Goal: Task Accomplishment & Management: Manage account settings

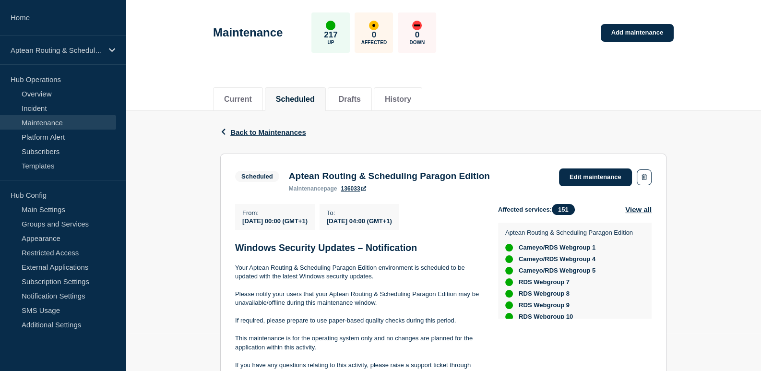
scroll to position [34, 0]
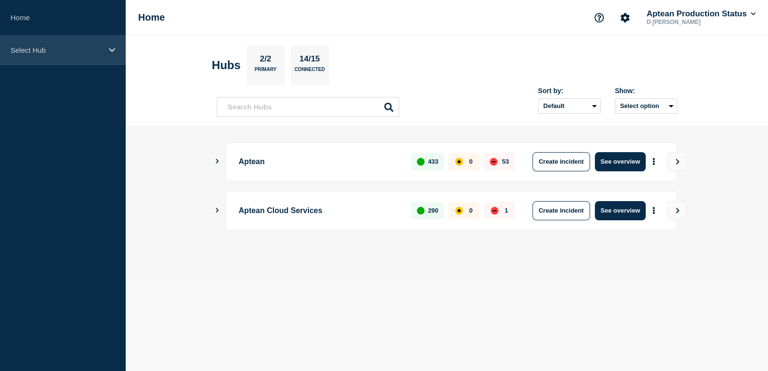
click at [57, 43] on div "Select Hub" at bounding box center [63, 49] width 126 height 29
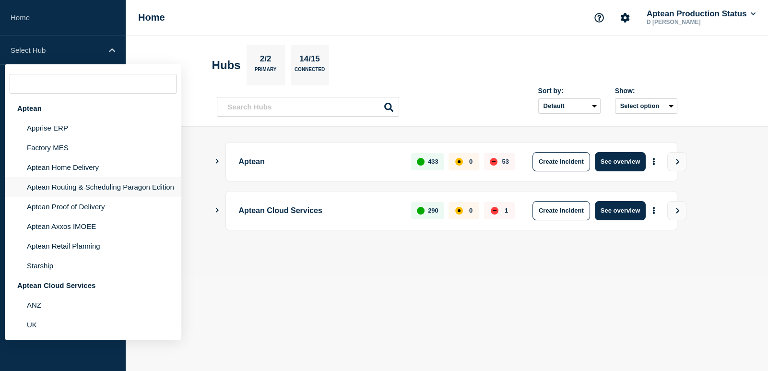
click at [57, 182] on li "Aptean Routing & Scheduling Paragon Edition" at bounding box center [93, 187] width 177 height 20
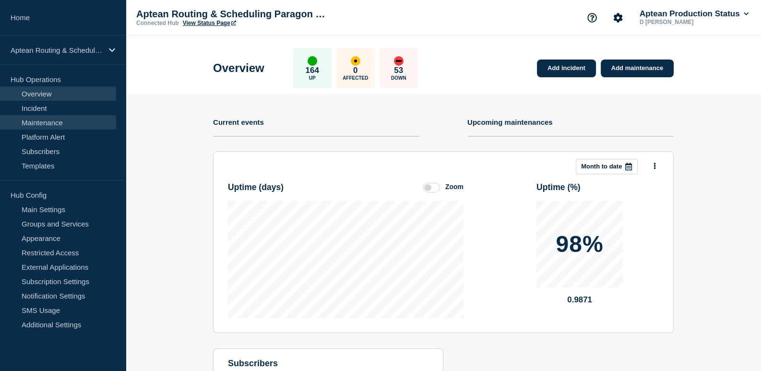
click at [52, 125] on link "Maintenance" at bounding box center [58, 122] width 116 height 14
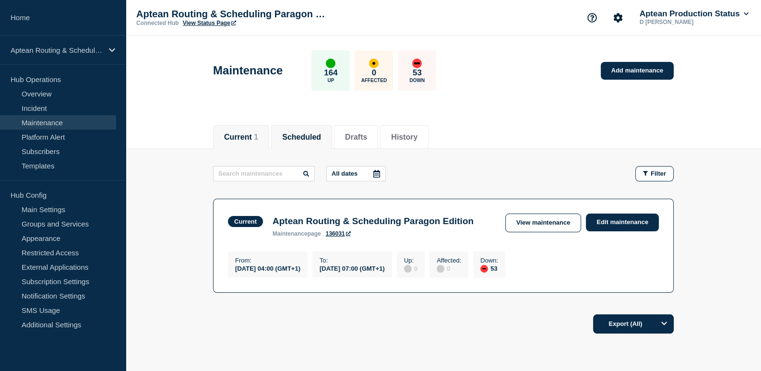
click at [298, 133] on button "Scheduled" at bounding box center [301, 137] width 39 height 9
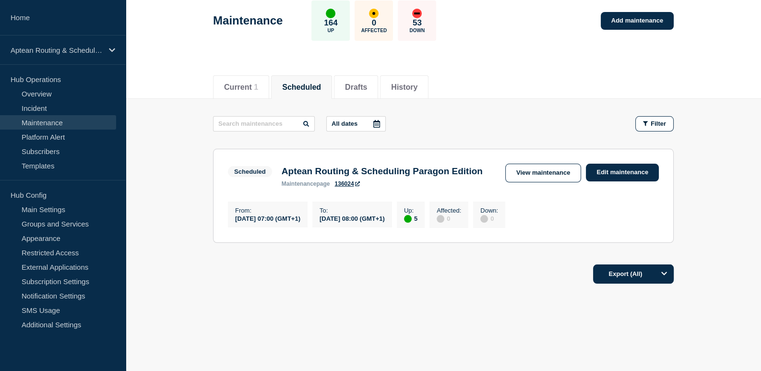
scroll to position [65, 0]
click at [526, 164] on link "View maintenance" at bounding box center [543, 173] width 76 height 19
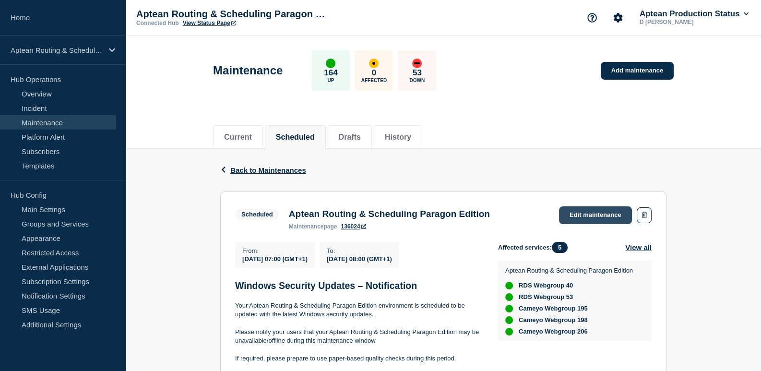
click at [597, 216] on link "Edit maintenance" at bounding box center [595, 215] width 73 height 18
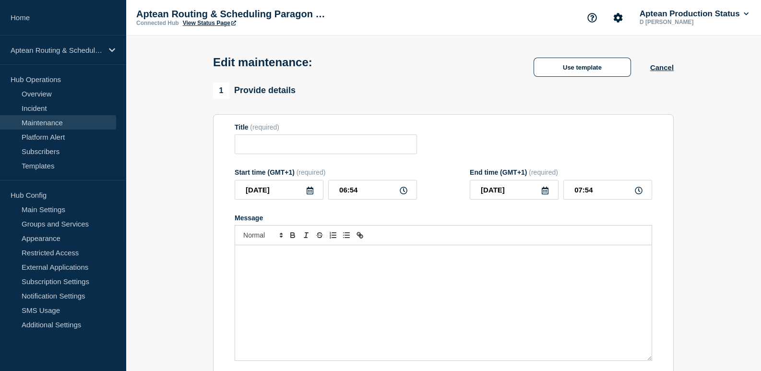
type input "Aptean Routing & Scheduling Paragon Edition"
type input "07:00"
type input "08:00"
checkbox input "true"
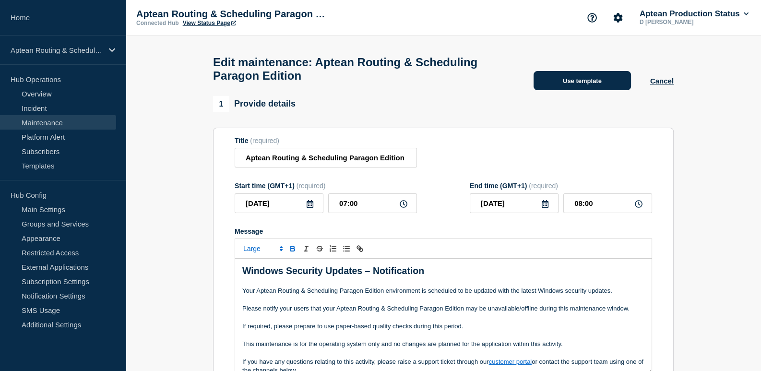
click at [582, 81] on button "Use template" at bounding box center [581, 80] width 97 height 19
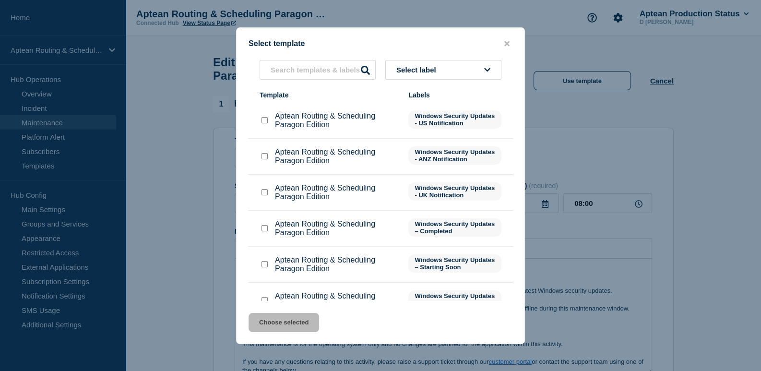
click at [268, 265] on div at bounding box center [265, 265] width 10 height 10
click at [263, 266] on input "Aptean Routing & Scheduling Paragon Edition checkbox" at bounding box center [264, 264] width 6 height 6
checkbox input "true"
click at [277, 318] on button "Choose selected" at bounding box center [283, 322] width 71 height 19
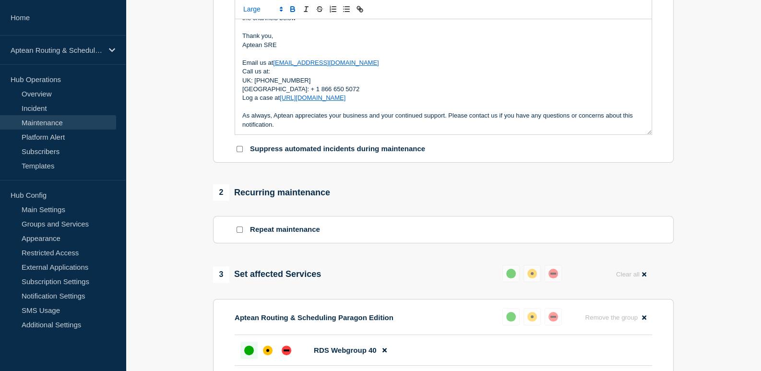
scroll to position [336, 0]
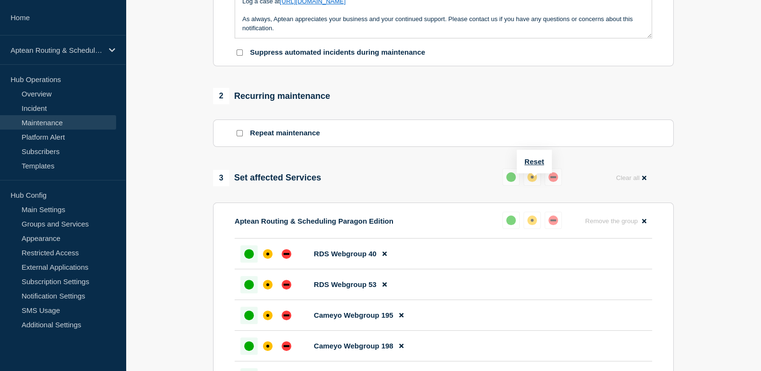
click at [534, 156] on div "Reset" at bounding box center [534, 162] width 35 height 24
click at [534, 159] on button "Reset" at bounding box center [534, 161] width 20 height 8
click at [556, 182] on div "down" at bounding box center [557, 177] width 10 height 10
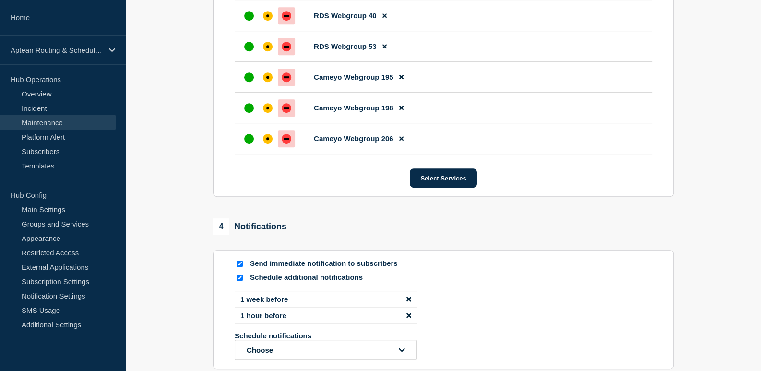
scroll to position [576, 0]
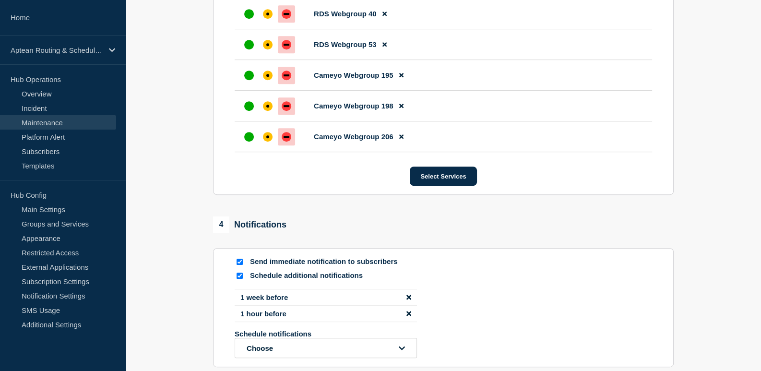
click at [240, 279] on input "Schedule additional notifications" at bounding box center [240, 275] width 6 height 6
checkbox input "false"
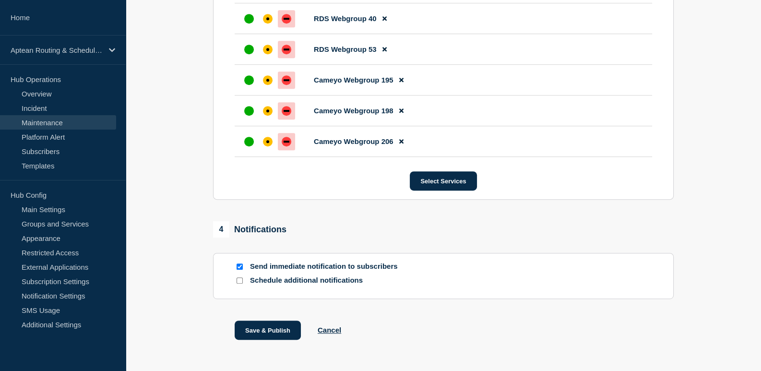
scroll to position [608, 0]
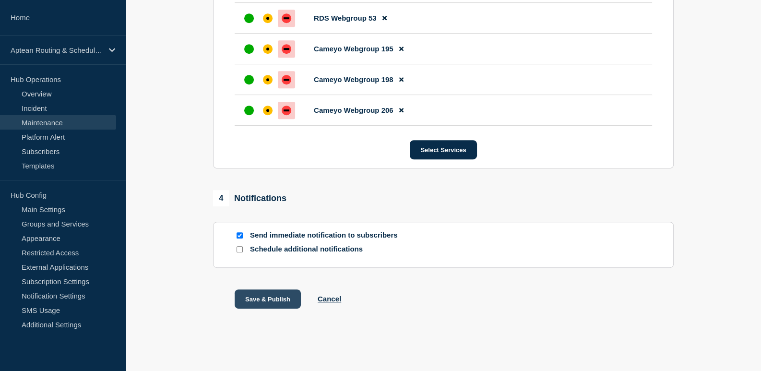
click at [244, 300] on button "Save & Publish" at bounding box center [268, 298] width 66 height 19
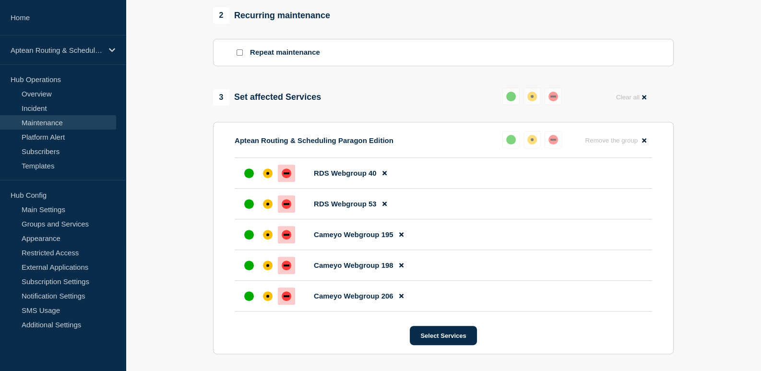
scroll to position [230, 0]
